Goal: Navigation & Orientation: Find specific page/section

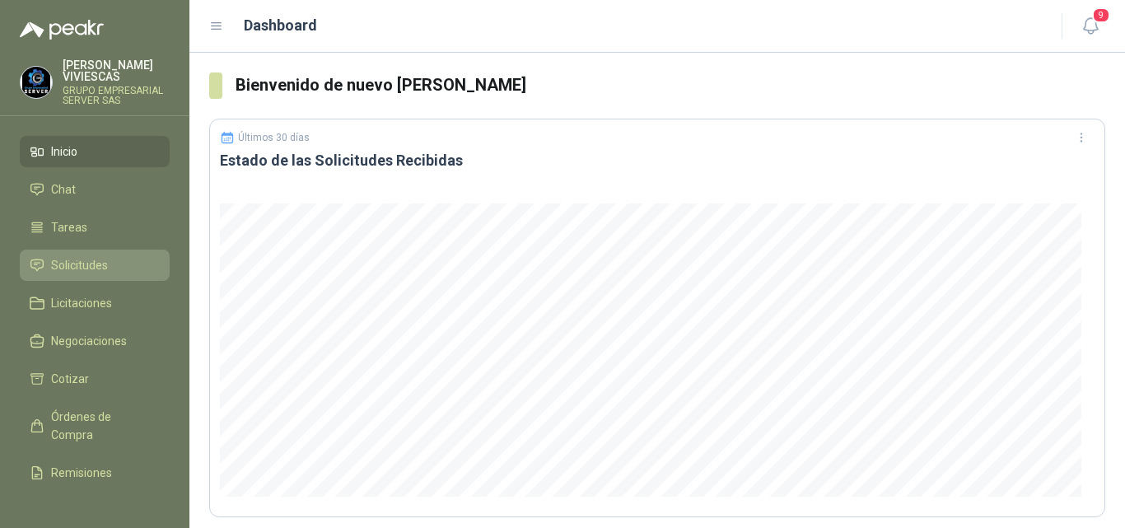
click at [68, 260] on span "Solicitudes" at bounding box center [79, 265] width 57 height 18
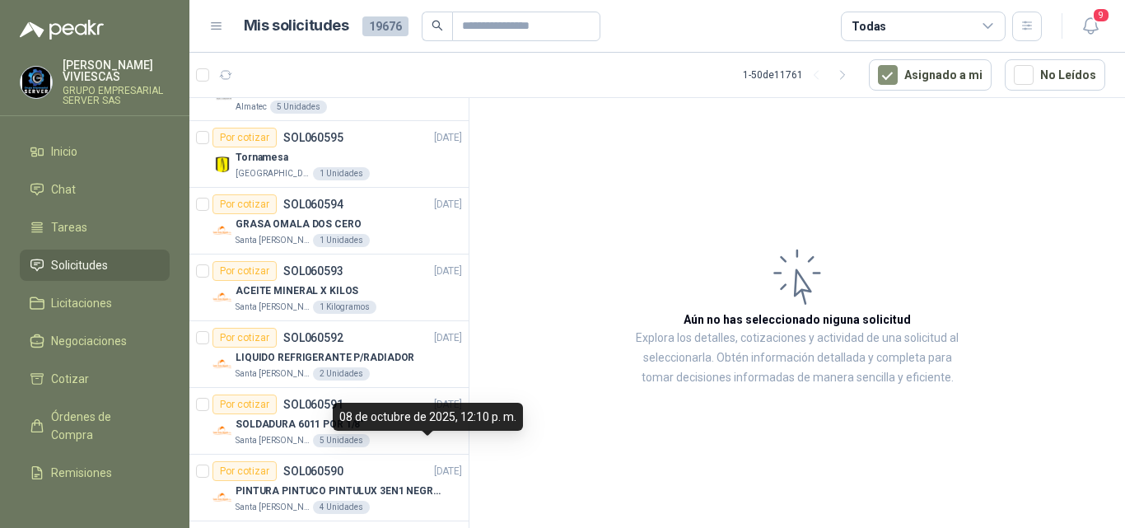
scroll to position [782, 0]
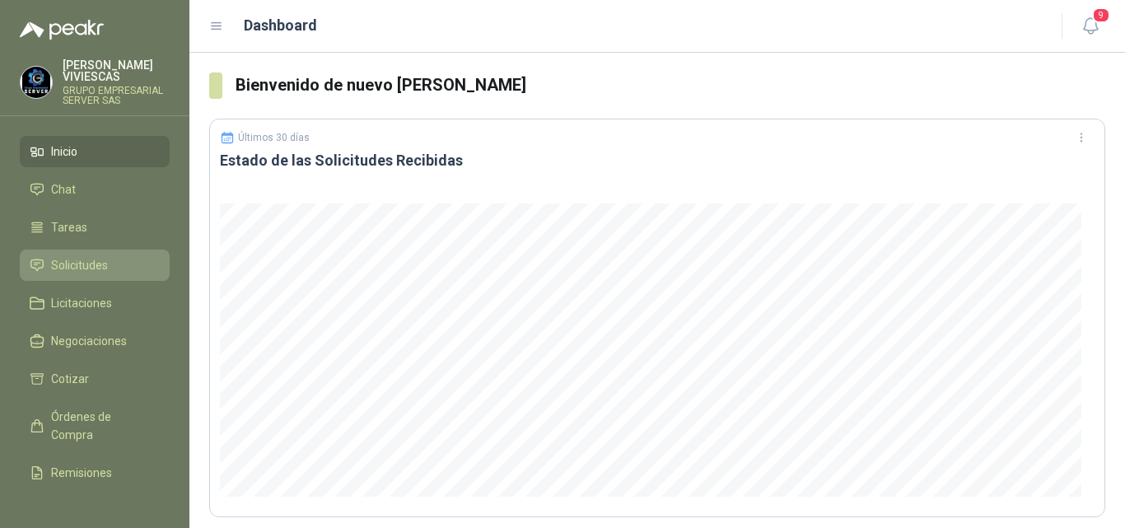
click at [97, 264] on span "Solicitudes" at bounding box center [79, 265] width 57 height 18
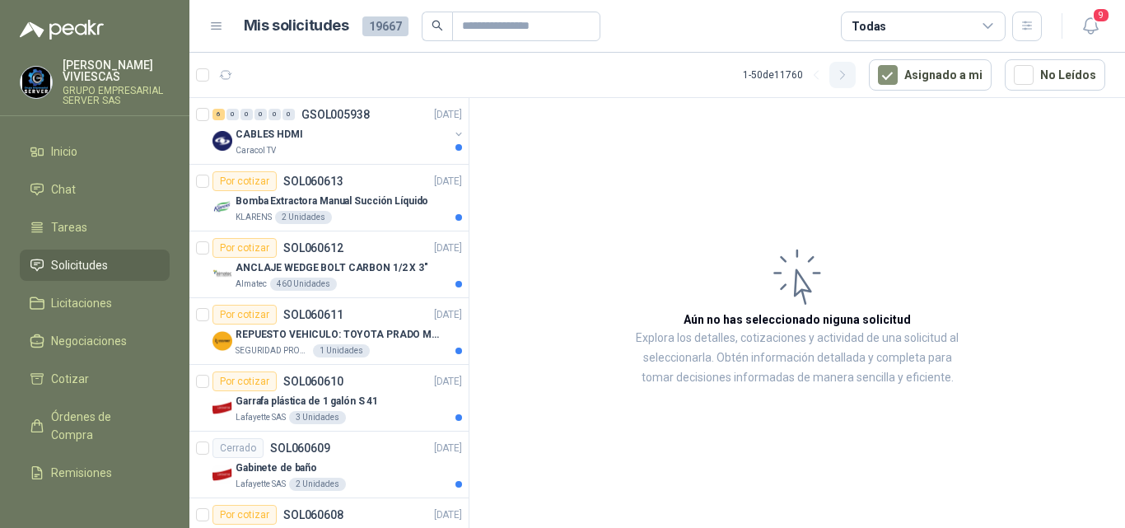
click at [840, 77] on icon "button" at bounding box center [843, 75] width 14 height 14
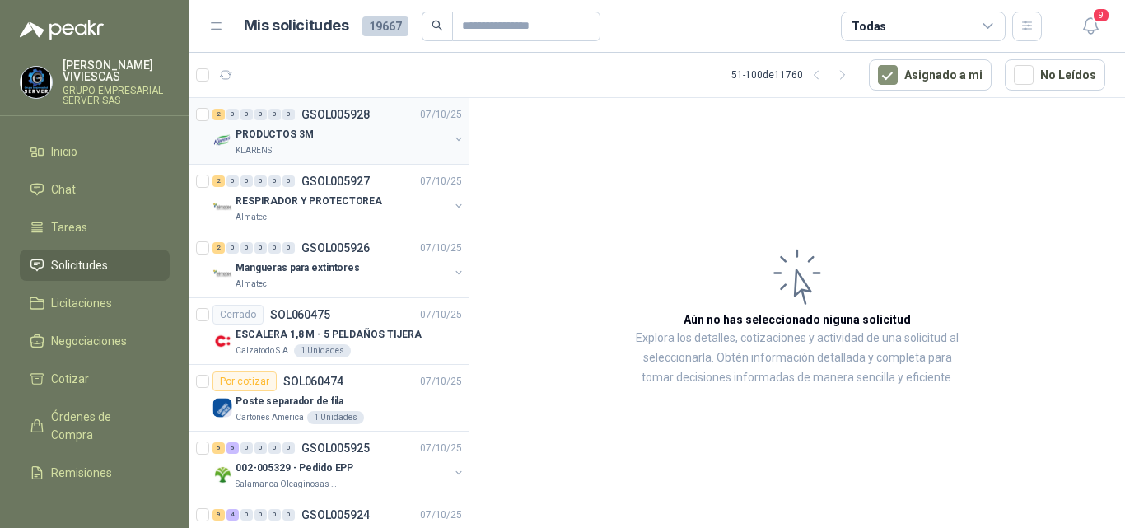
click at [279, 130] on p "PRODUCTOS 3M" at bounding box center [275, 135] width 78 height 16
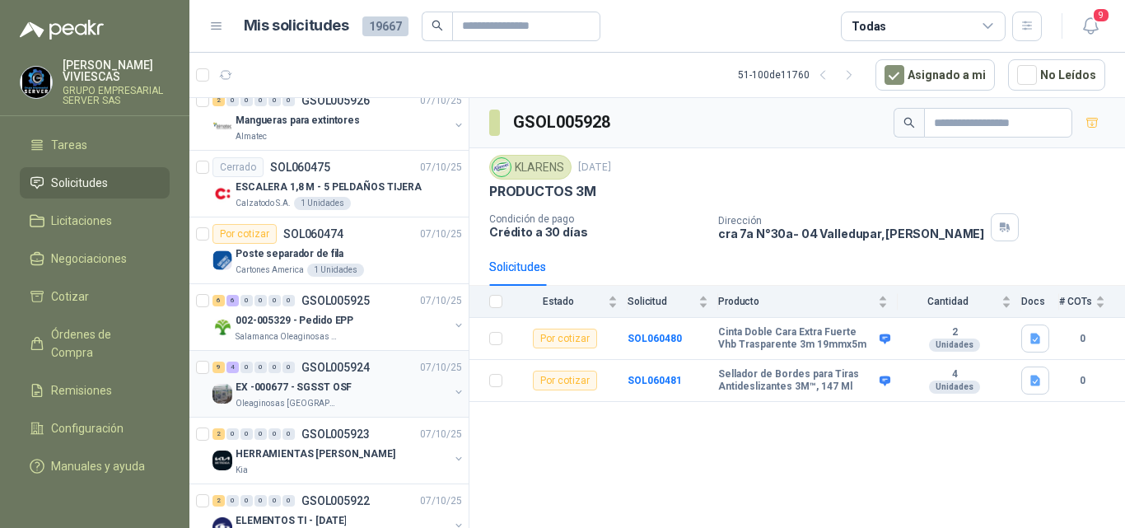
scroll to position [165, 0]
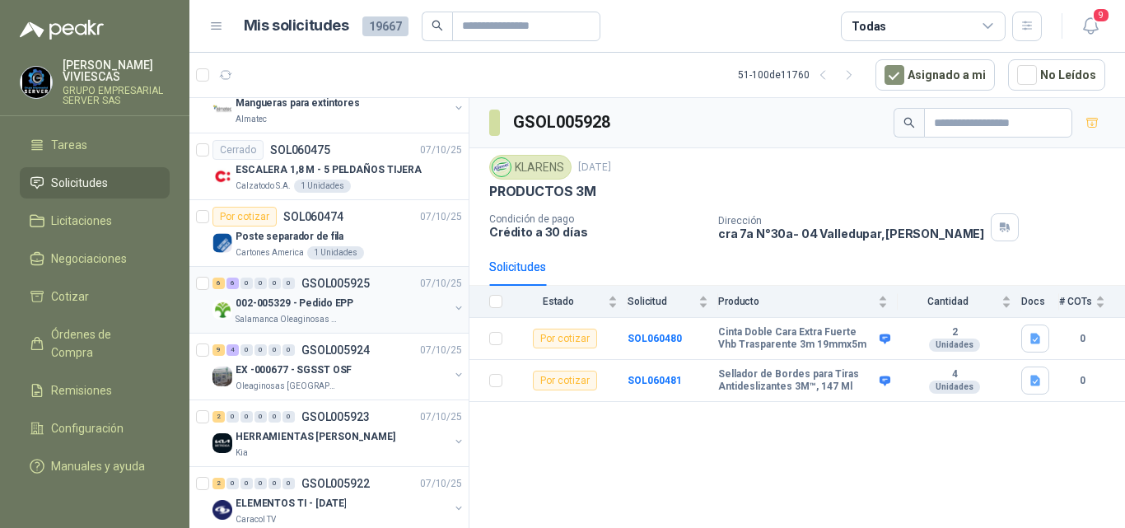
click at [320, 297] on p "002-005329 - Pedido EPP" at bounding box center [295, 304] width 118 height 16
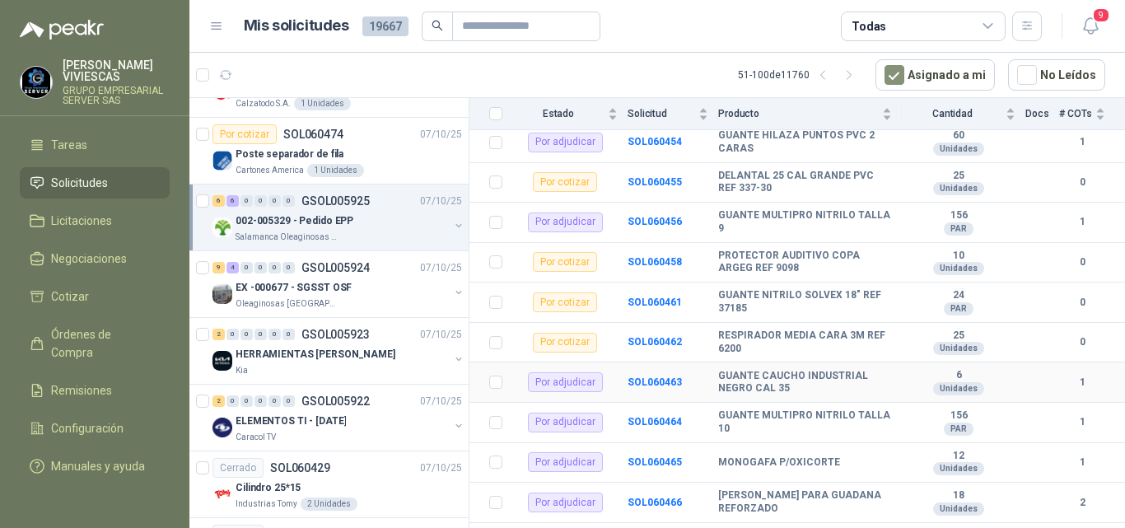
scroll to position [264, 0]
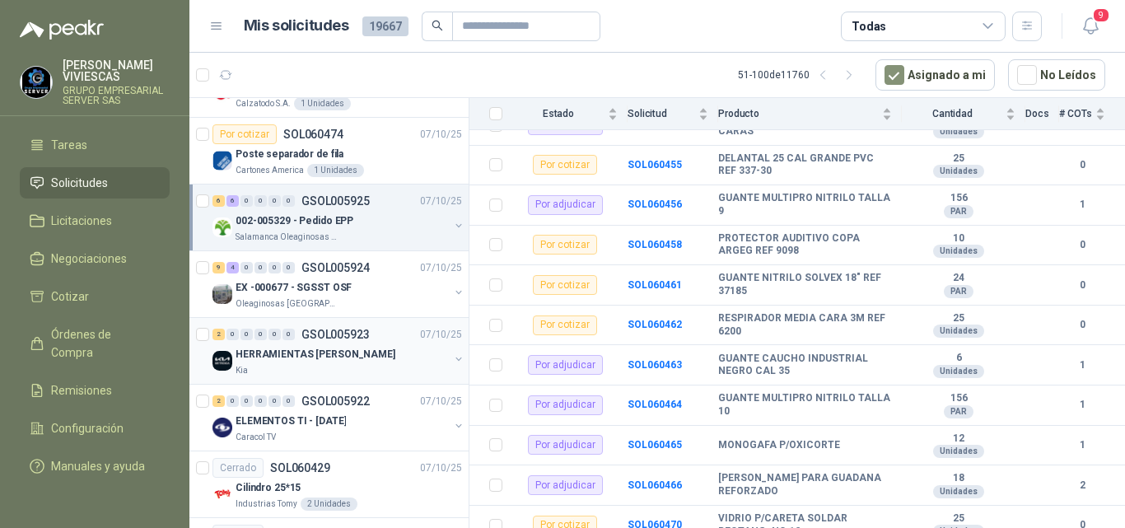
click at [333, 344] on div "HERRAMIENTAS VILLAVICENCIO" at bounding box center [342, 354] width 213 height 20
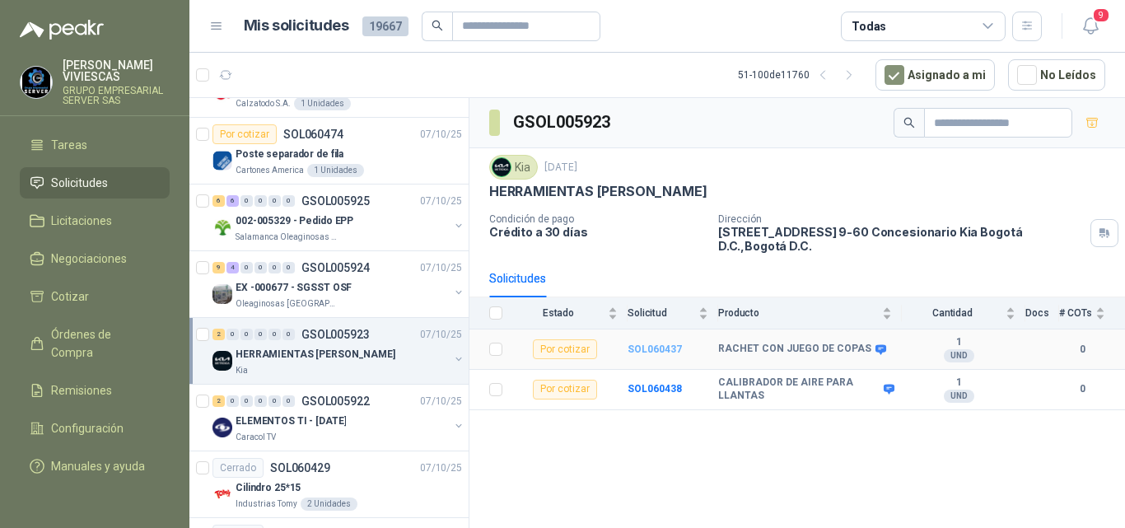
click at [644, 353] on b "SOL060437" at bounding box center [655, 349] width 54 height 12
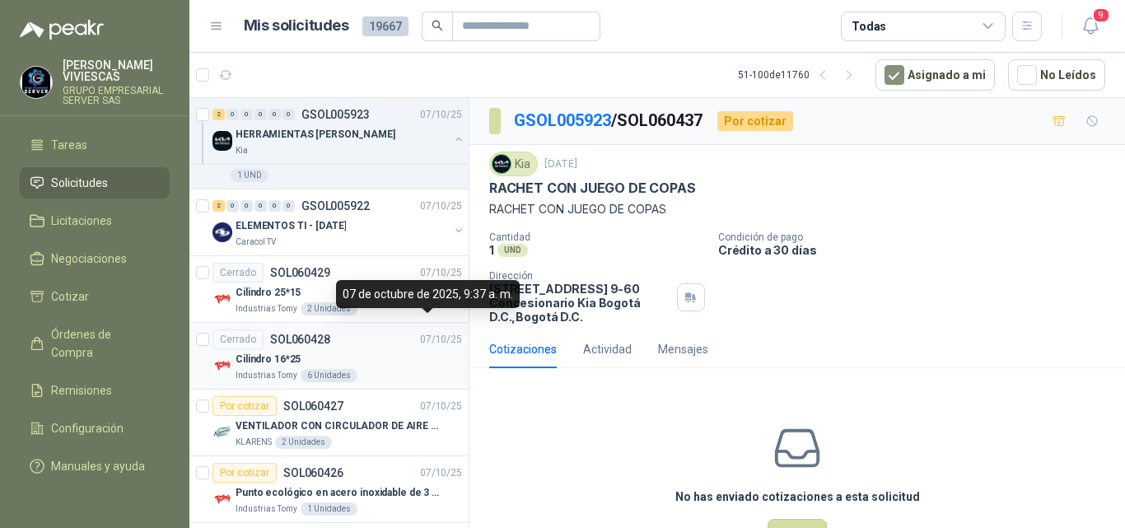
scroll to position [577, 0]
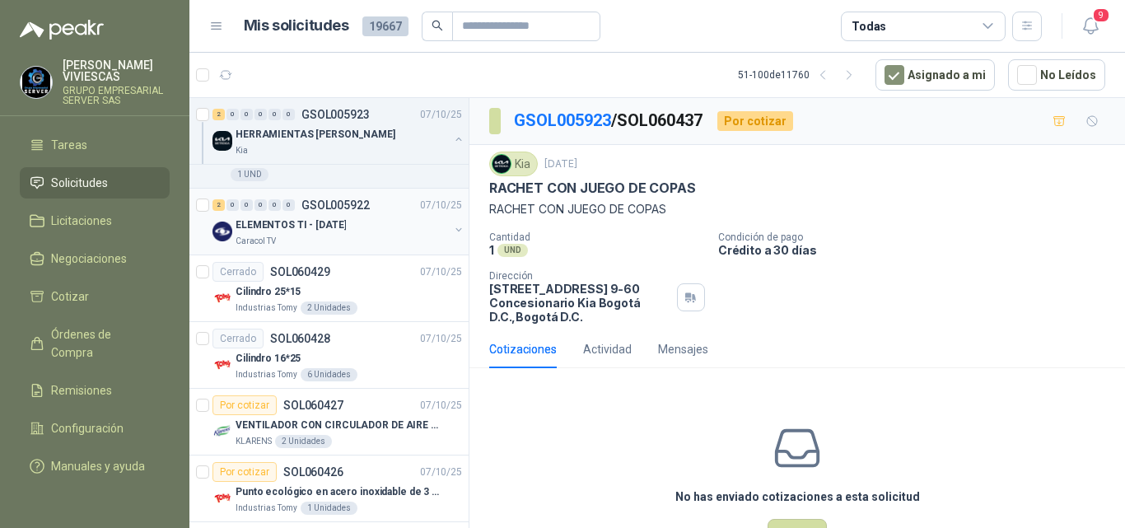
click at [334, 227] on p "ELEMENTOS TI - Oct 2025" at bounding box center [291, 225] width 110 height 16
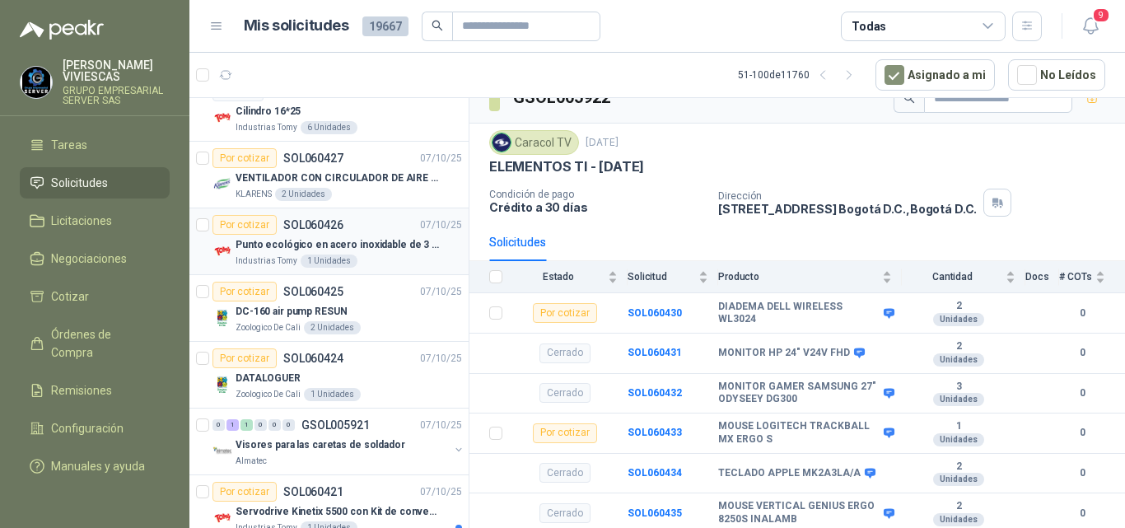
scroll to position [906, 0]
